Goal: Navigation & Orientation: Find specific page/section

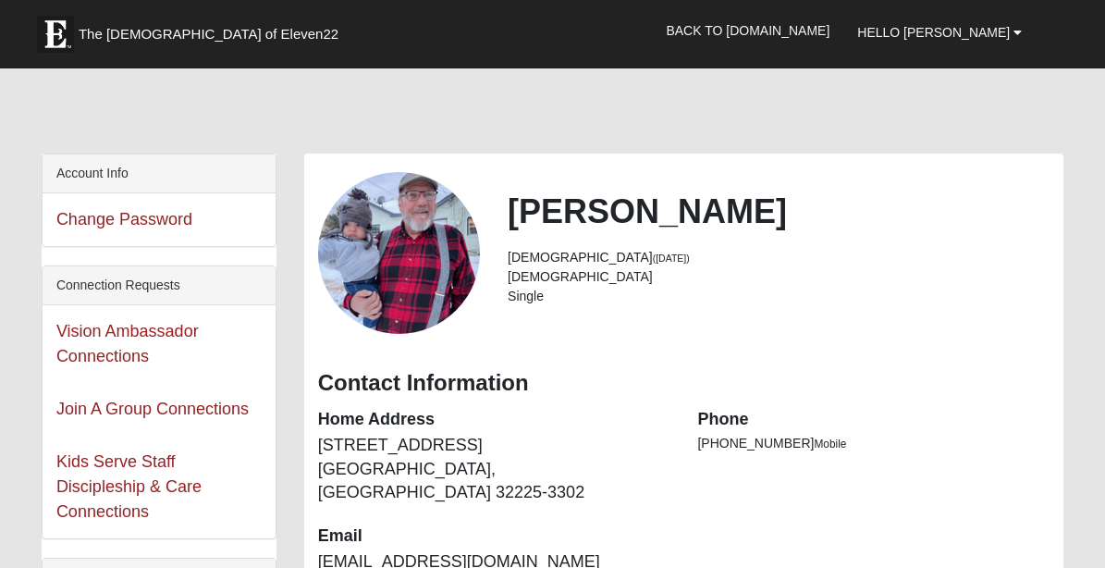
scroll to position [2218, 0]
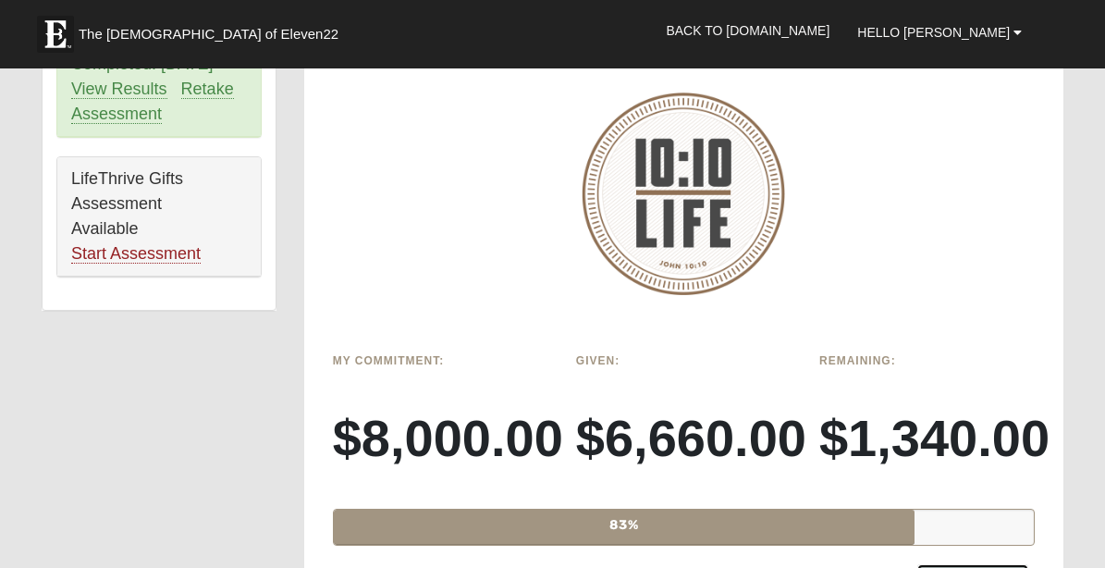
click at [951, 564] on link "Give Now" at bounding box center [973, 576] width 112 height 25
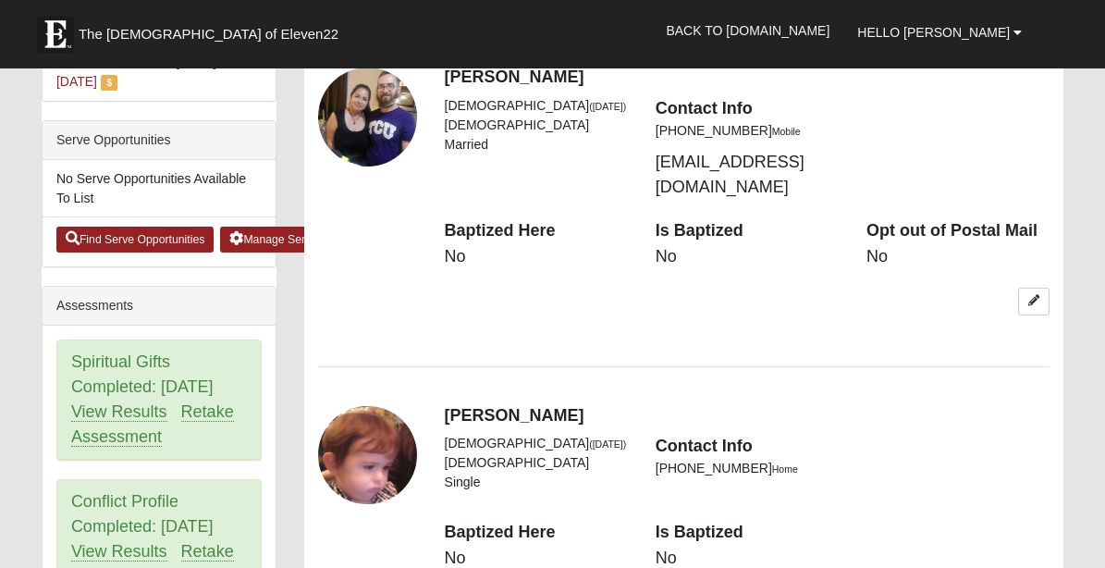
scroll to position [1353, 0]
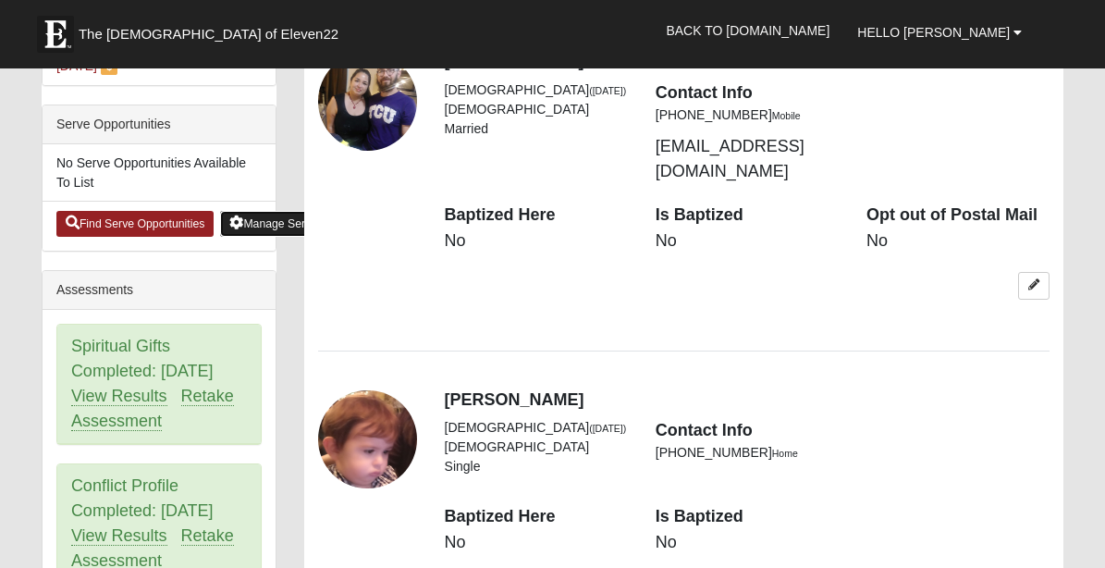
click at [263, 211] on link "Manage Serve Opportunities" at bounding box center [308, 224] width 177 height 26
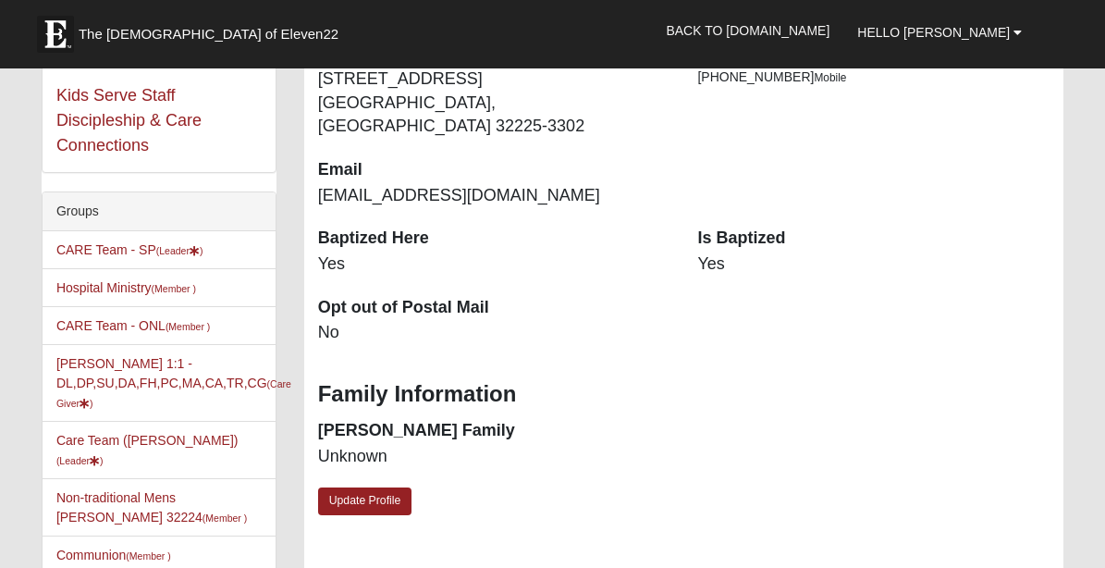
scroll to position [370, 0]
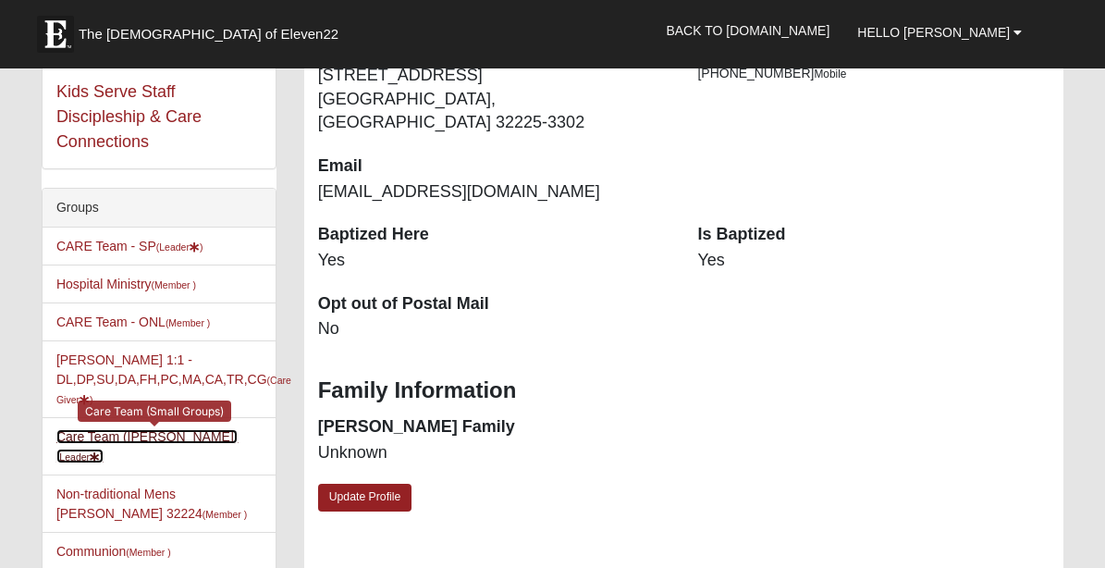
click at [150, 434] on link "Care Team (Paul Zoyes) (Leader )" at bounding box center [147, 446] width 182 height 34
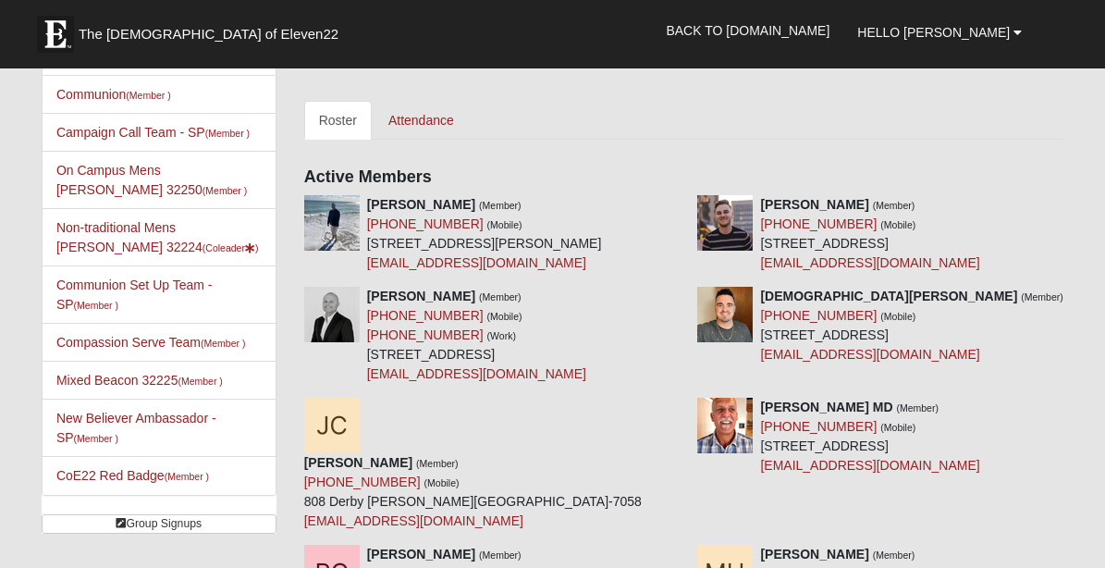
scroll to position [286, 0]
